Goal: Task Accomplishment & Management: Use online tool/utility

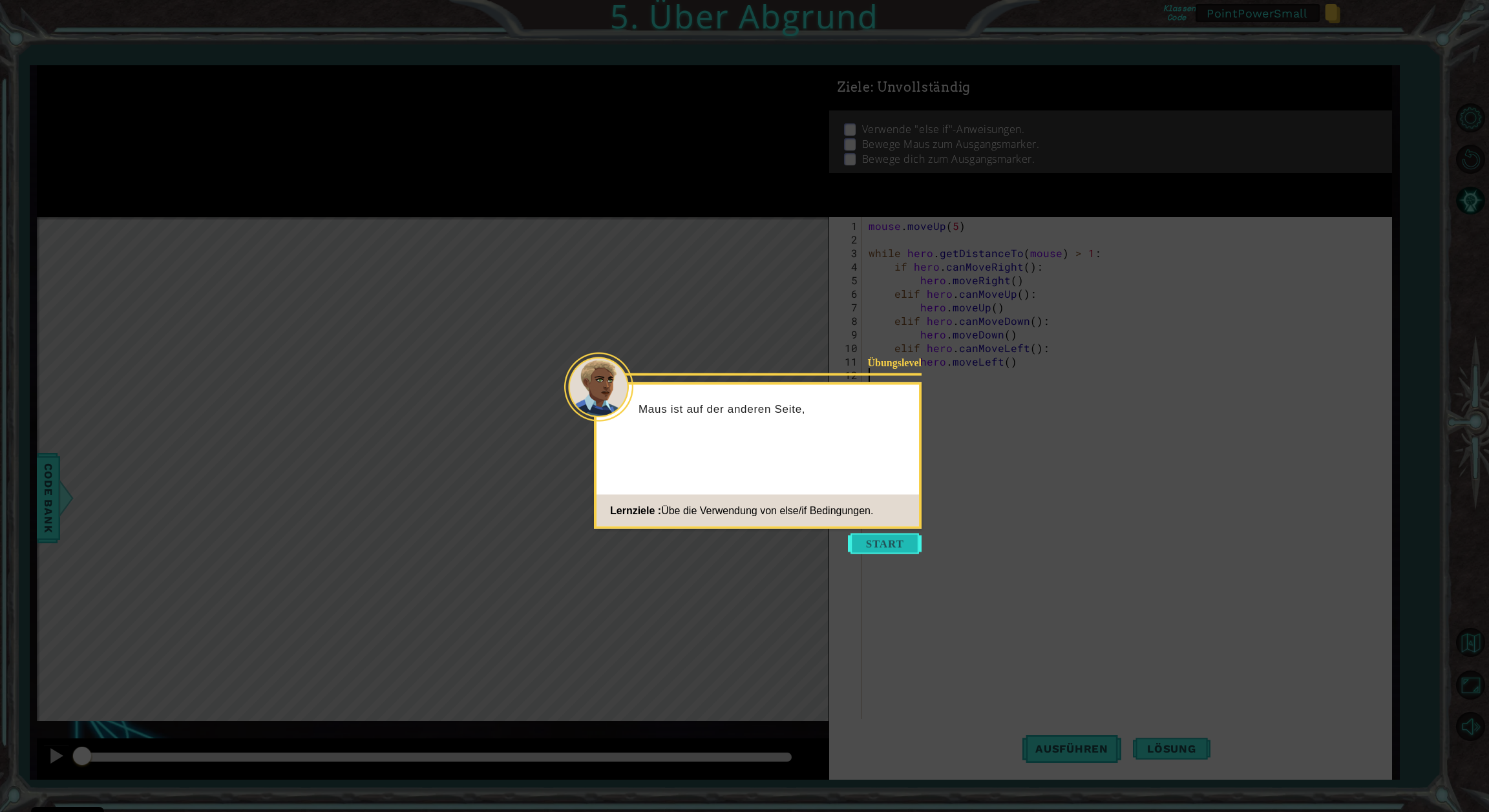
click at [874, 539] on button "Start" at bounding box center [884, 544] width 74 height 21
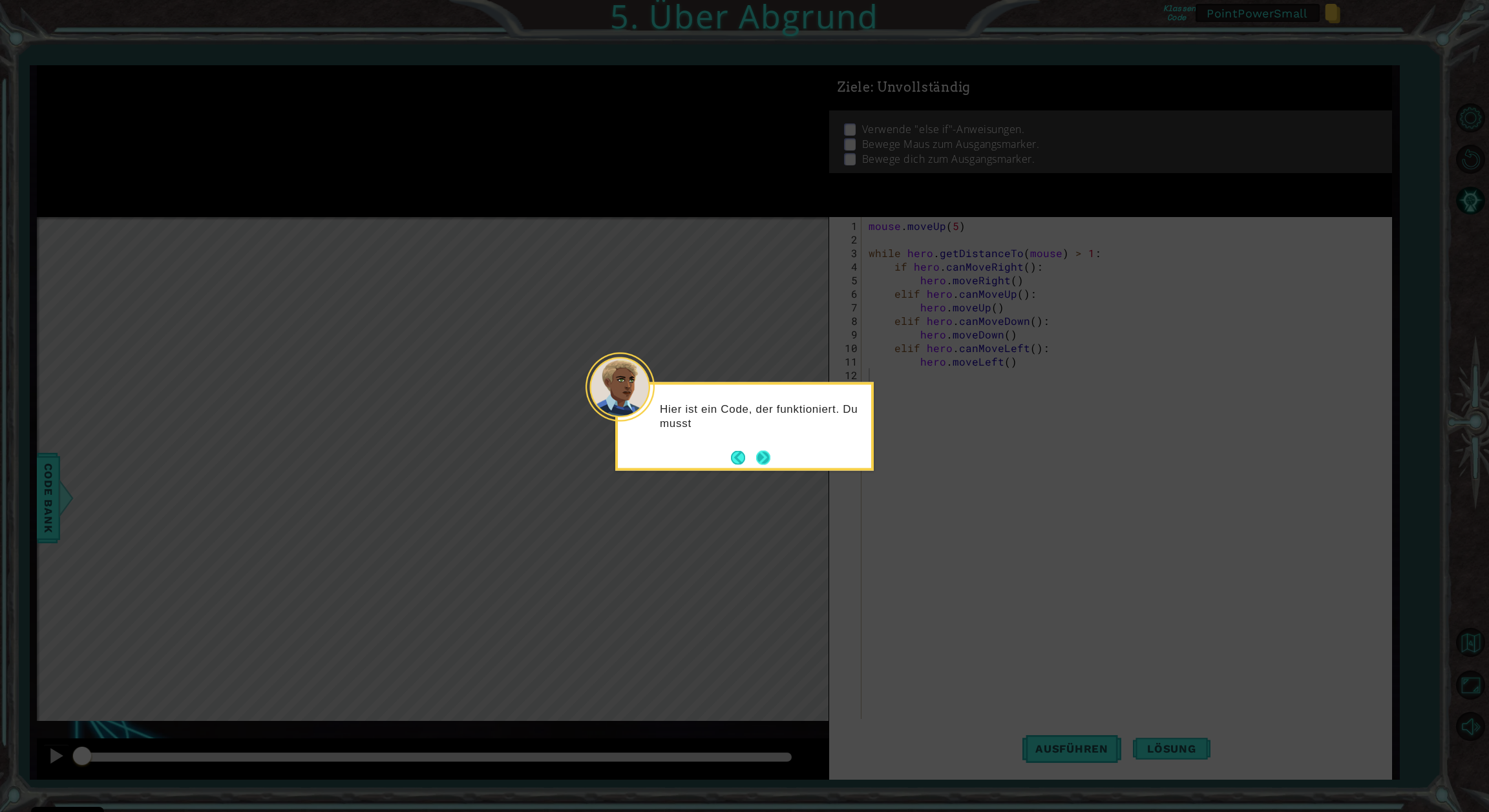
click at [769, 453] on button "Next" at bounding box center [763, 457] width 15 height 15
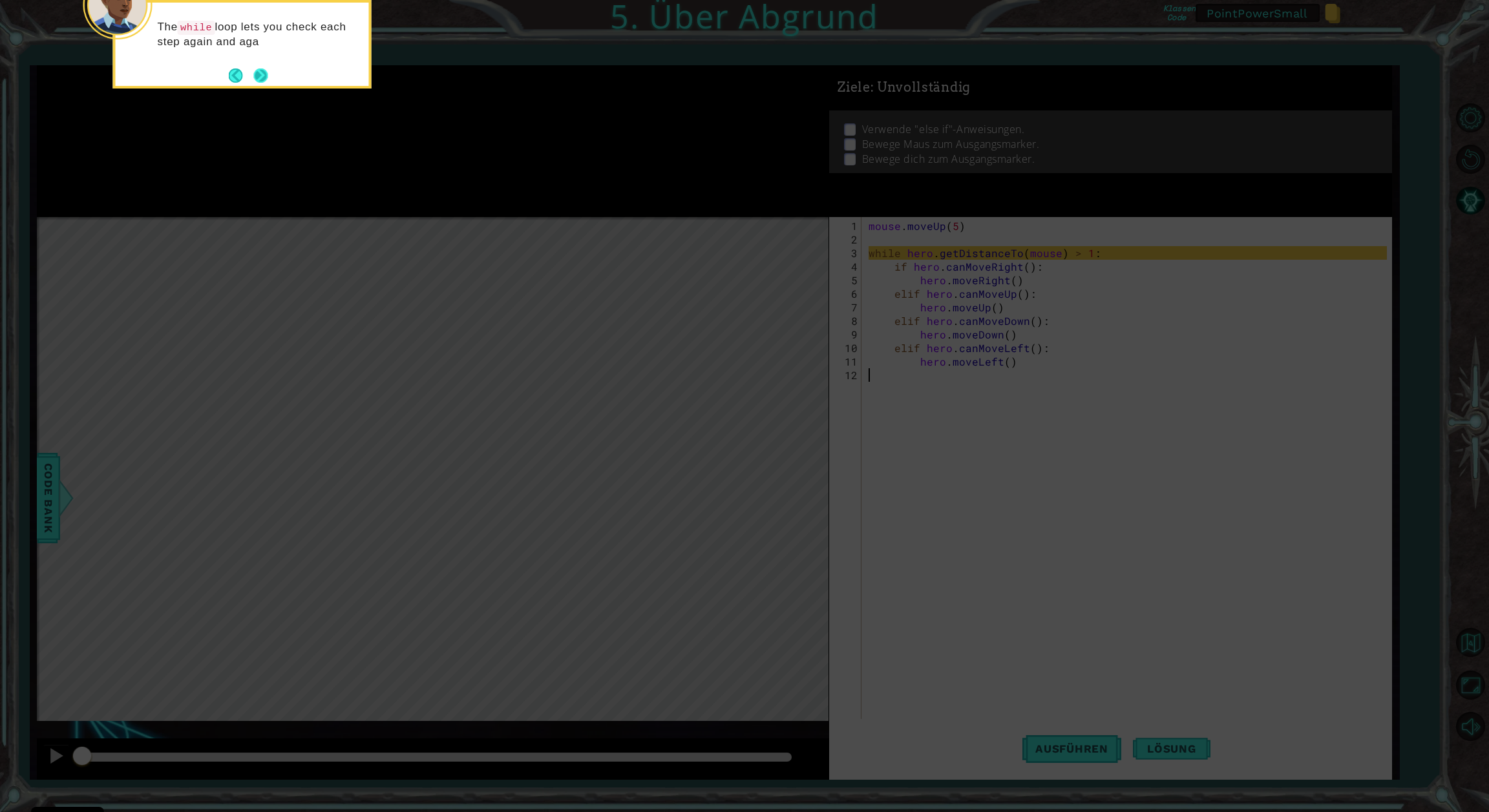
click at [260, 76] on button "Next" at bounding box center [261, 76] width 15 height 15
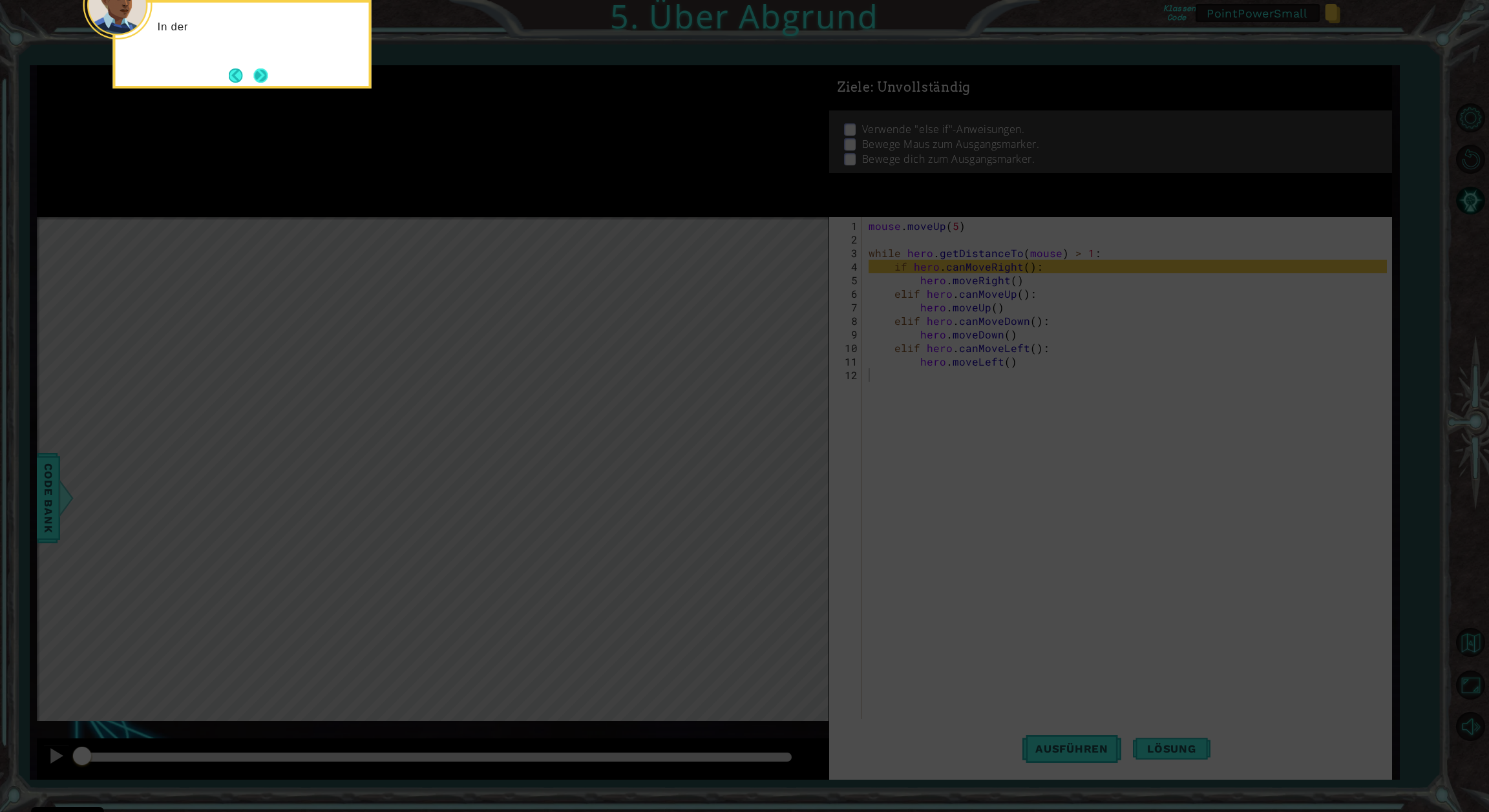
click at [260, 76] on button "Next" at bounding box center [262, 76] width 15 height 15
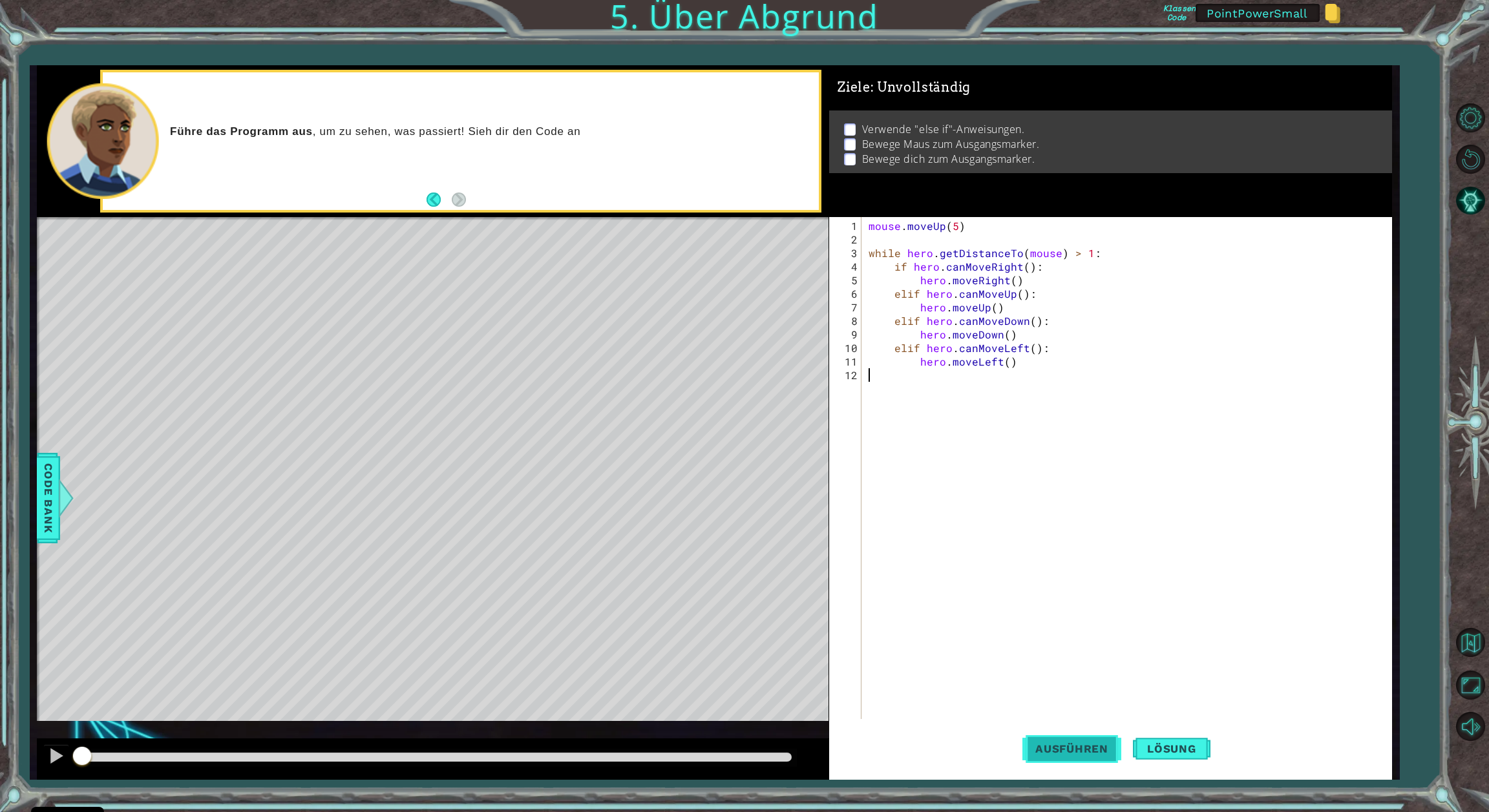
click at [1099, 748] on span "Ausführen" at bounding box center [1071, 749] width 98 height 13
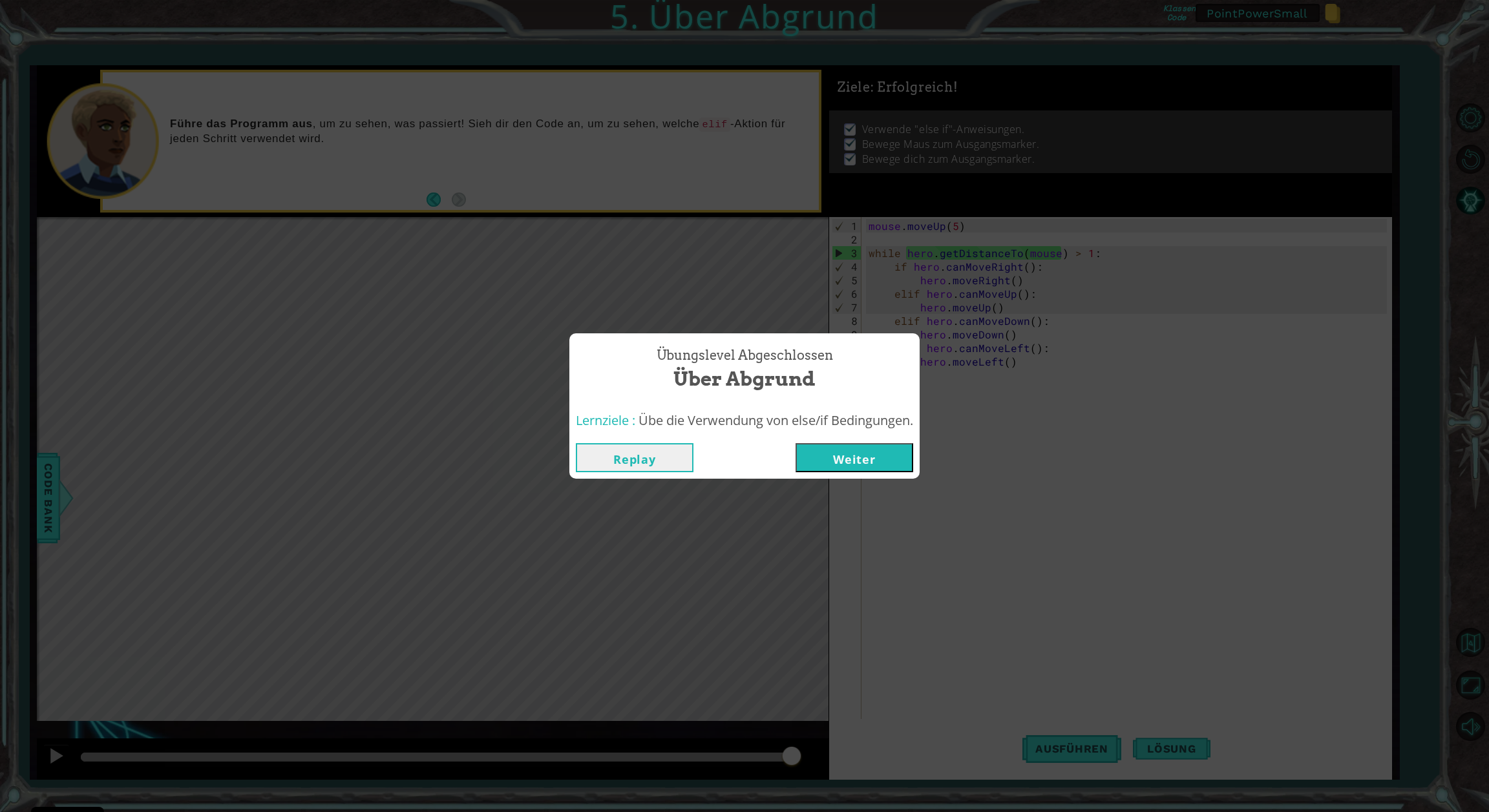
click at [892, 463] on button "Weiter" at bounding box center [854, 457] width 118 height 29
